Goal: Task Accomplishment & Management: Manage account settings

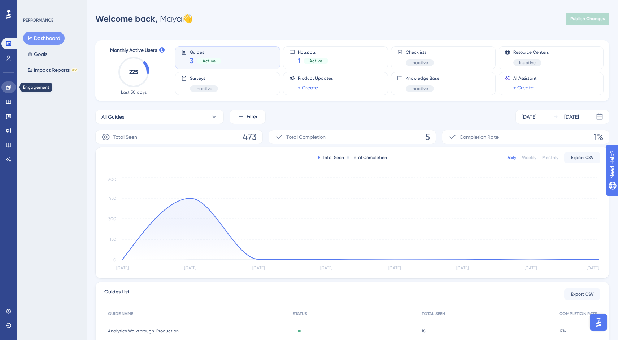
click at [10, 87] on icon at bounding box center [8, 87] width 5 height 5
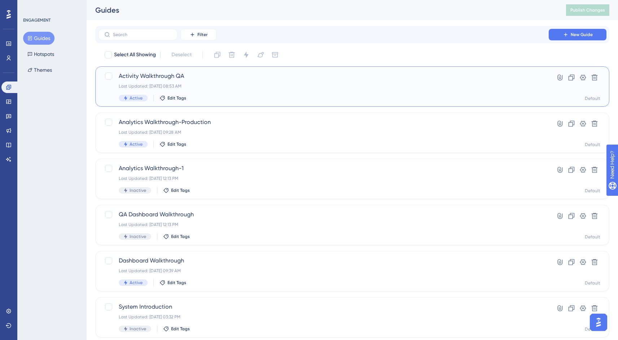
click at [224, 82] on div "Activity Walkthrough QA Last Updated: [DATE] 08:53 AM Active Edit Tags" at bounding box center [323, 87] width 409 height 30
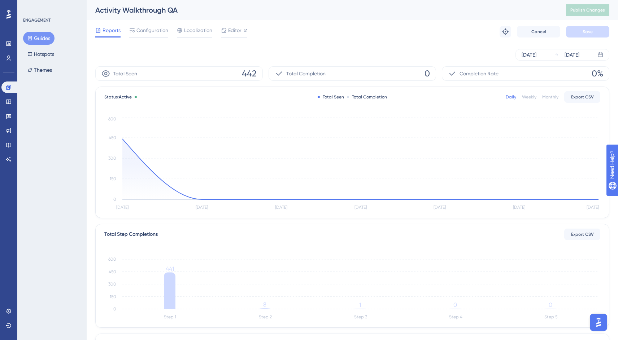
click at [250, 75] on span "442" at bounding box center [249, 74] width 15 height 12
click at [122, 141] on circle at bounding box center [122, 139] width 6 height 6
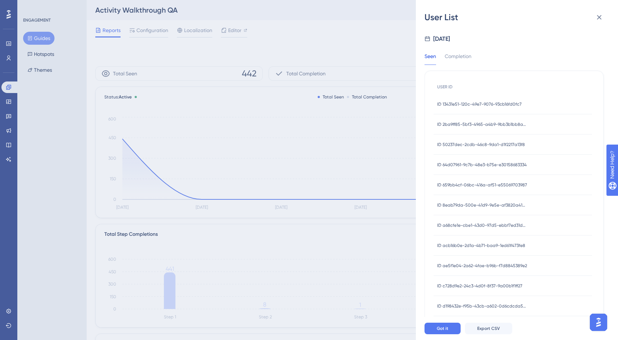
click at [469, 124] on span "ID 2ba9ff85-5bf3-4965-a4b9-9bb3b1bb8a5a" at bounding box center [482, 125] width 90 height 6
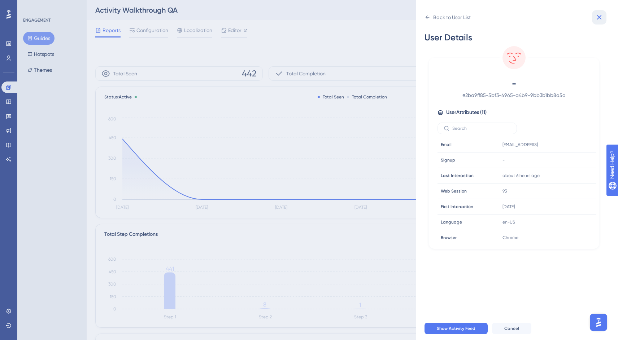
click at [601, 15] on icon at bounding box center [598, 17] width 9 height 9
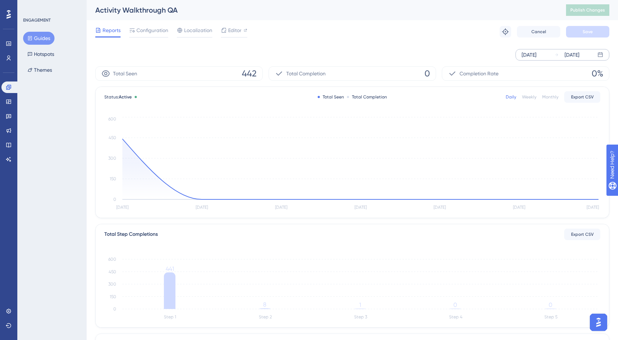
click at [536, 54] on div "[DATE]" at bounding box center [528, 54] width 15 height 9
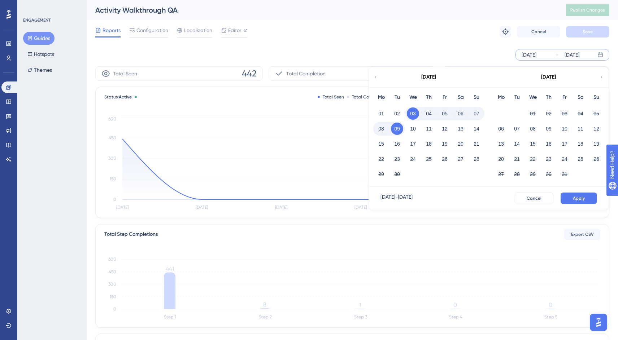
click at [375, 79] on icon at bounding box center [375, 77] width 4 height 6
click at [565, 113] on button "01" at bounding box center [564, 113] width 12 height 12
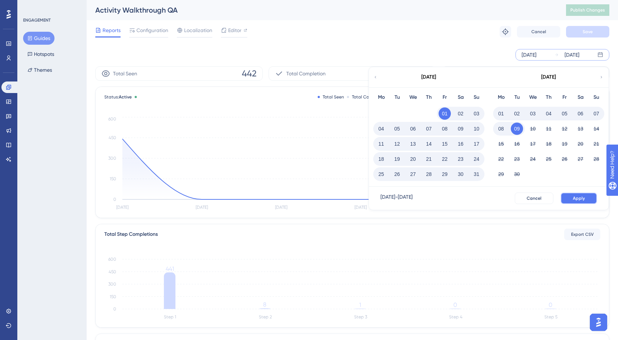
click at [582, 195] on button "Apply" at bounding box center [578, 199] width 36 height 12
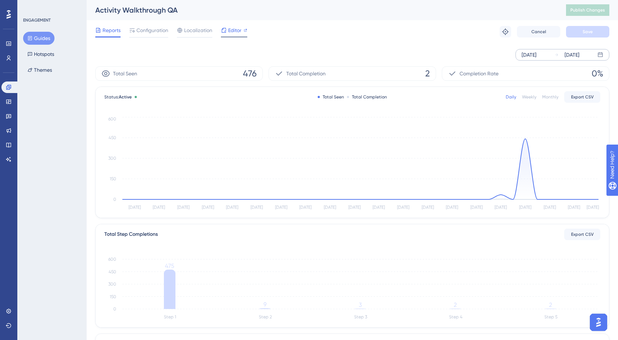
click at [224, 34] on div at bounding box center [224, 30] width 6 height 9
click at [235, 29] on span "Editor" at bounding box center [234, 30] width 13 height 9
click at [153, 31] on span "Configuration" at bounding box center [152, 30] width 32 height 9
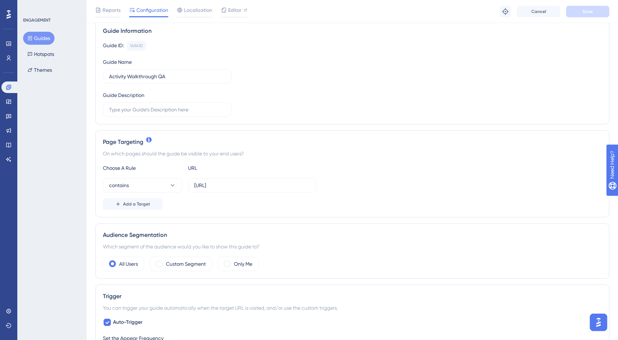
scroll to position [61, 0]
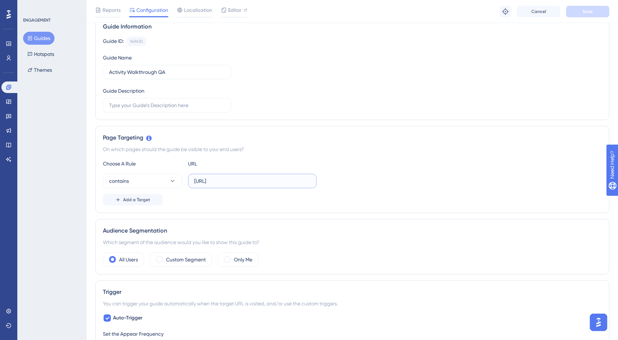
click at [238, 183] on input "[URL]" at bounding box center [252, 181] width 116 height 8
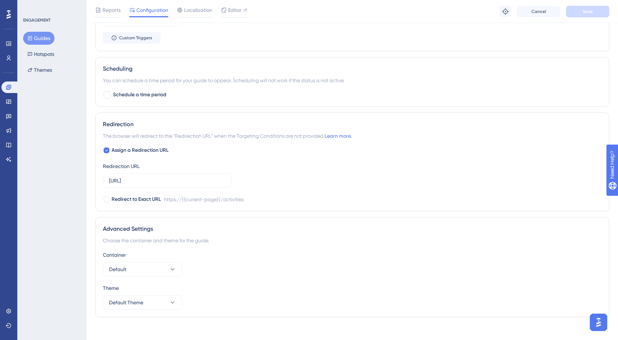
scroll to position [503, 0]
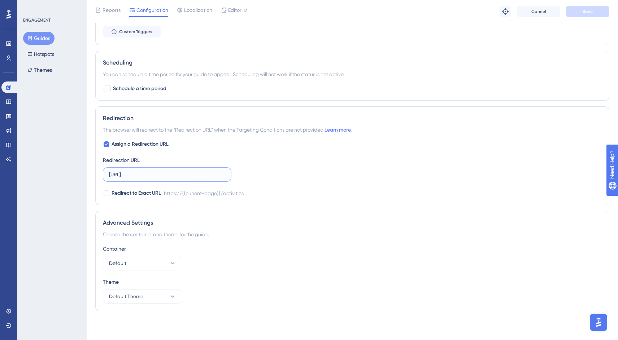
click at [201, 176] on input "[URL]" at bounding box center [167, 175] width 116 height 8
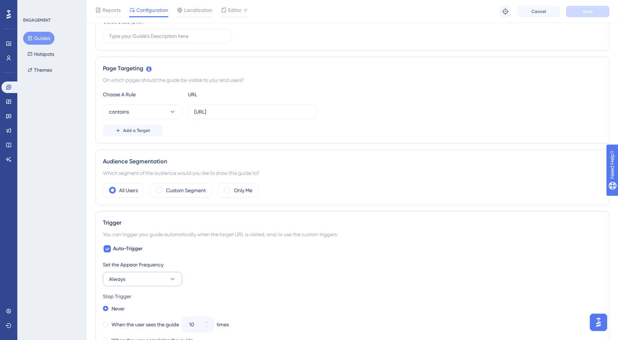
scroll to position [123, 0]
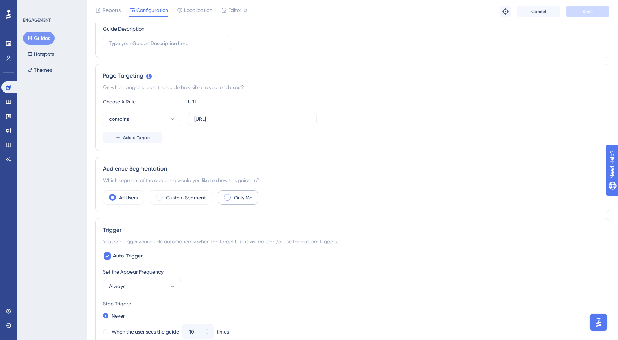
click at [228, 202] on div "Only Me" at bounding box center [238, 197] width 41 height 14
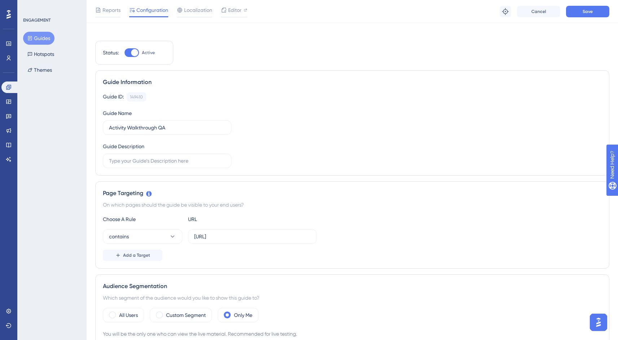
scroll to position [0, 0]
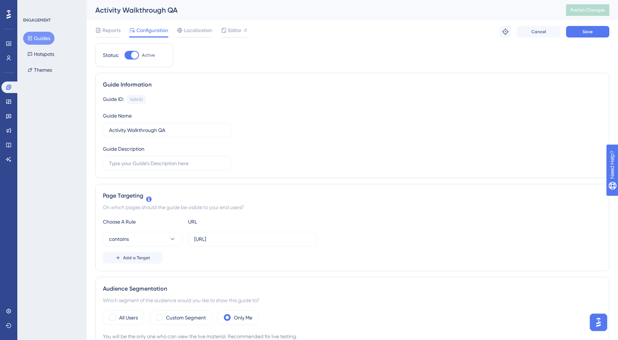
click at [576, 38] on div "Reports Configuration Localization Editor Troubleshoot Cancel Save" at bounding box center [352, 31] width 514 height 23
click at [578, 32] on button "Save" at bounding box center [587, 32] width 43 height 12
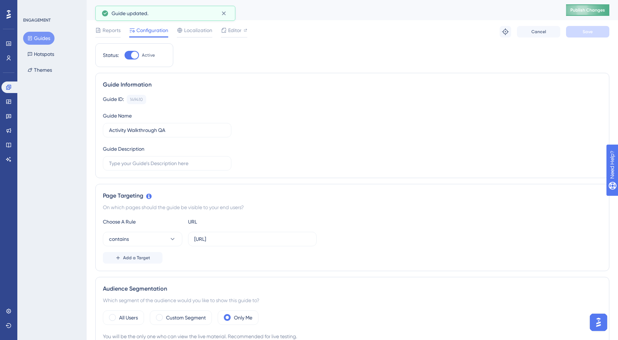
click at [580, 12] on span "Publish Changes" at bounding box center [587, 10] width 35 height 6
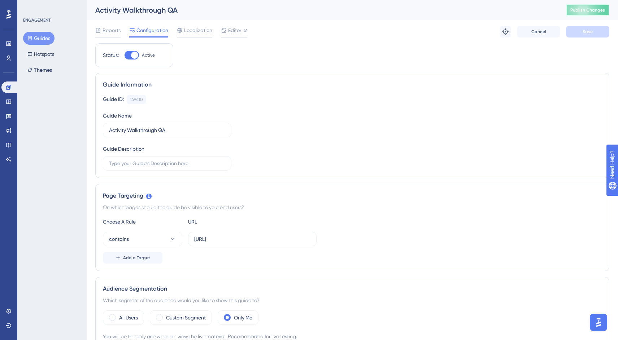
click at [585, 9] on span "Publish Changes" at bounding box center [587, 10] width 35 height 6
click at [581, 11] on span "Publish Changes" at bounding box center [587, 10] width 35 height 6
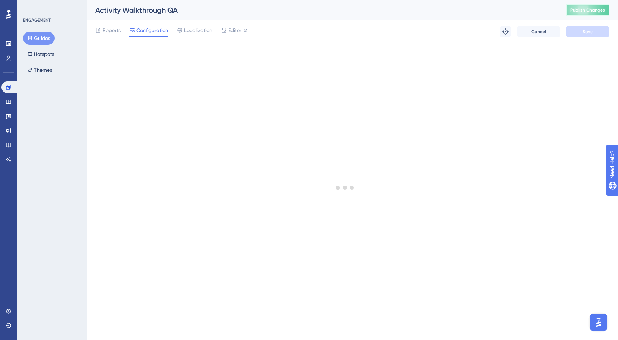
click at [584, 12] on span "Publish Changes" at bounding box center [587, 10] width 35 height 6
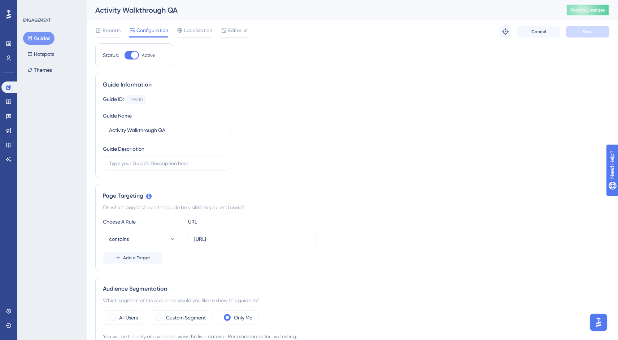
click at [578, 12] on span "Publish Changes" at bounding box center [587, 10] width 35 height 6
click at [588, 11] on span "Publish Changes" at bounding box center [587, 10] width 35 height 6
click at [583, 11] on span "Publish Changes" at bounding box center [587, 10] width 35 height 6
click at [579, 10] on span "Publish Changes" at bounding box center [587, 10] width 35 height 6
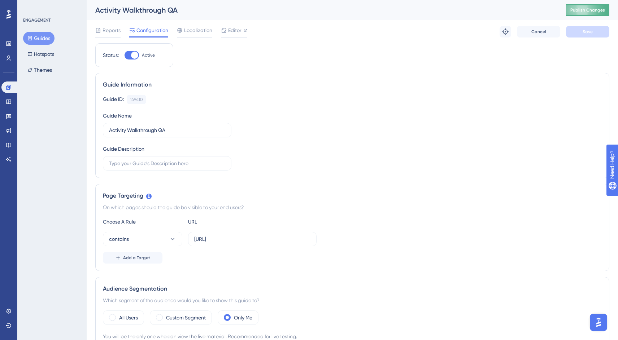
click at [578, 9] on span "Publish Changes" at bounding box center [587, 10] width 35 height 6
click at [583, 11] on span "Publish Changes" at bounding box center [587, 10] width 35 height 6
click at [575, 15] on button "Publish Changes" at bounding box center [587, 10] width 43 height 12
click at [568, 16] on button "Publish Changes" at bounding box center [587, 10] width 43 height 12
